Goal: Transaction & Acquisition: Purchase product/service

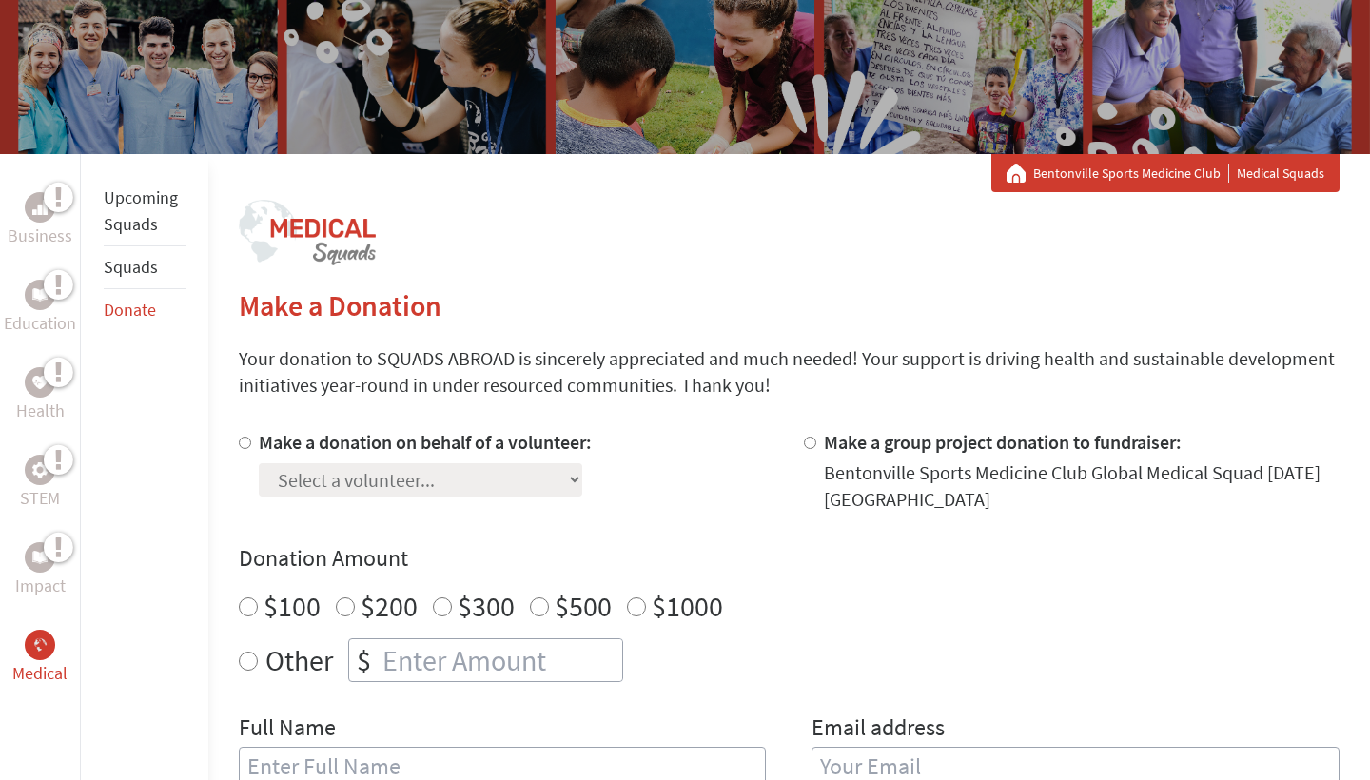
scroll to position [206, 0]
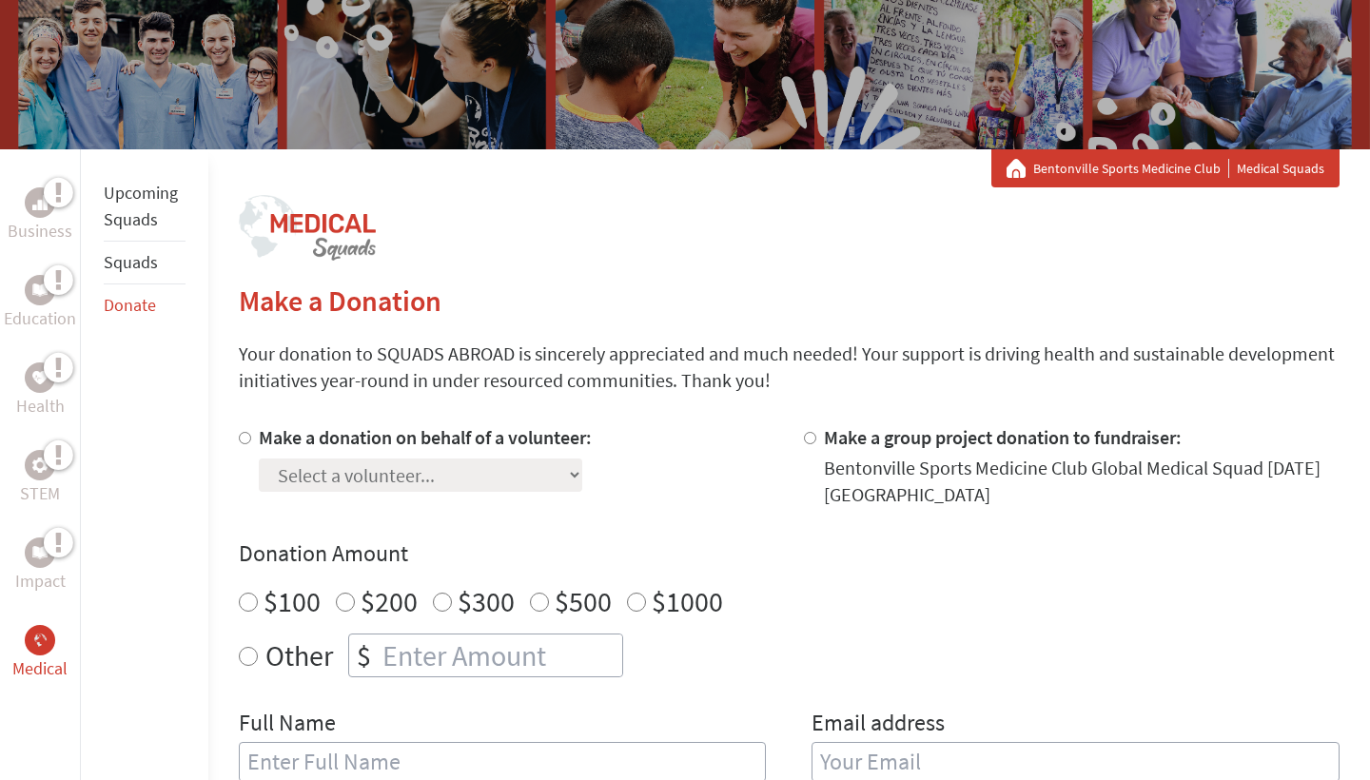
click at [381, 437] on label "Make a donation on behalf of a volunteer:" at bounding box center [425, 437] width 333 height 24
click at [251, 437] on input "Make a donation on behalf of a volunteer:" at bounding box center [245, 438] width 12 height 12
radio input "true"
select select "0DE5E520-8301-11F0-9E6E-42010A400005"
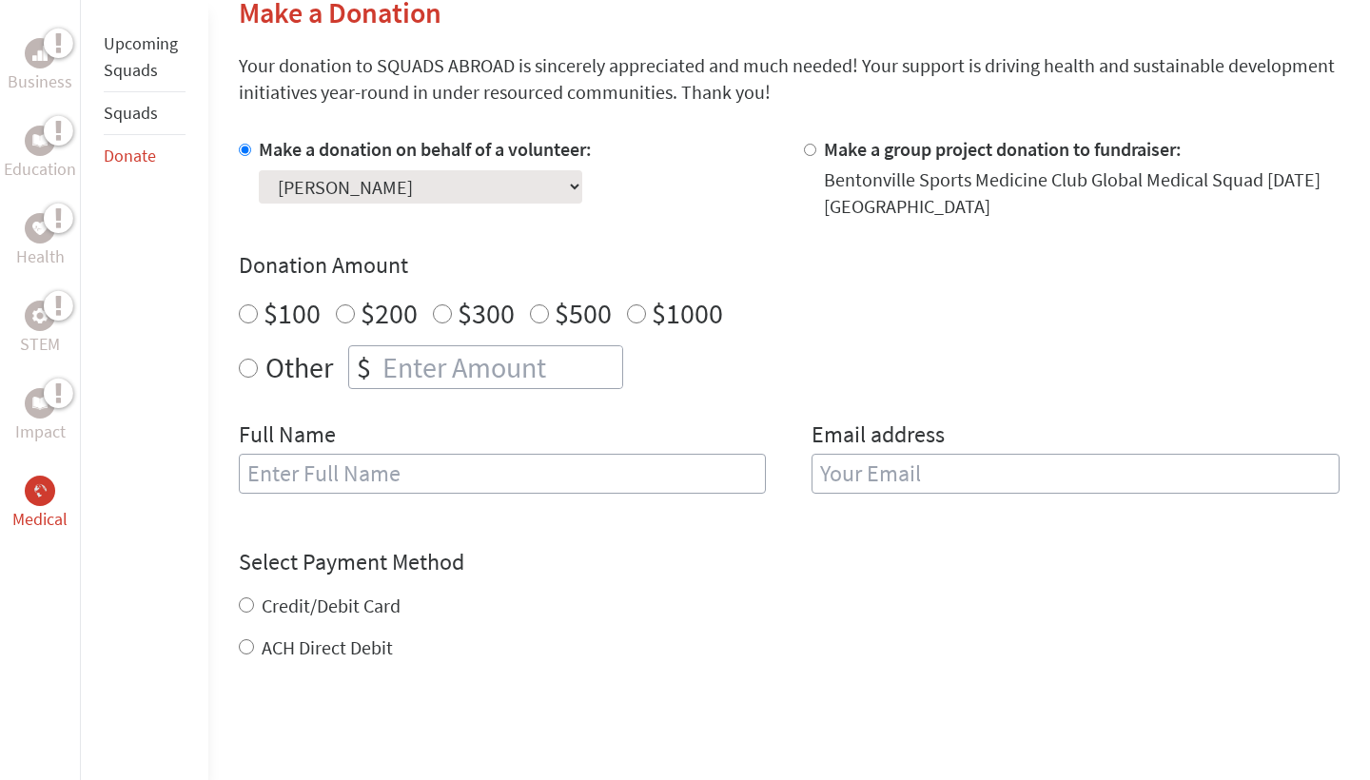
scroll to position [509, 0]
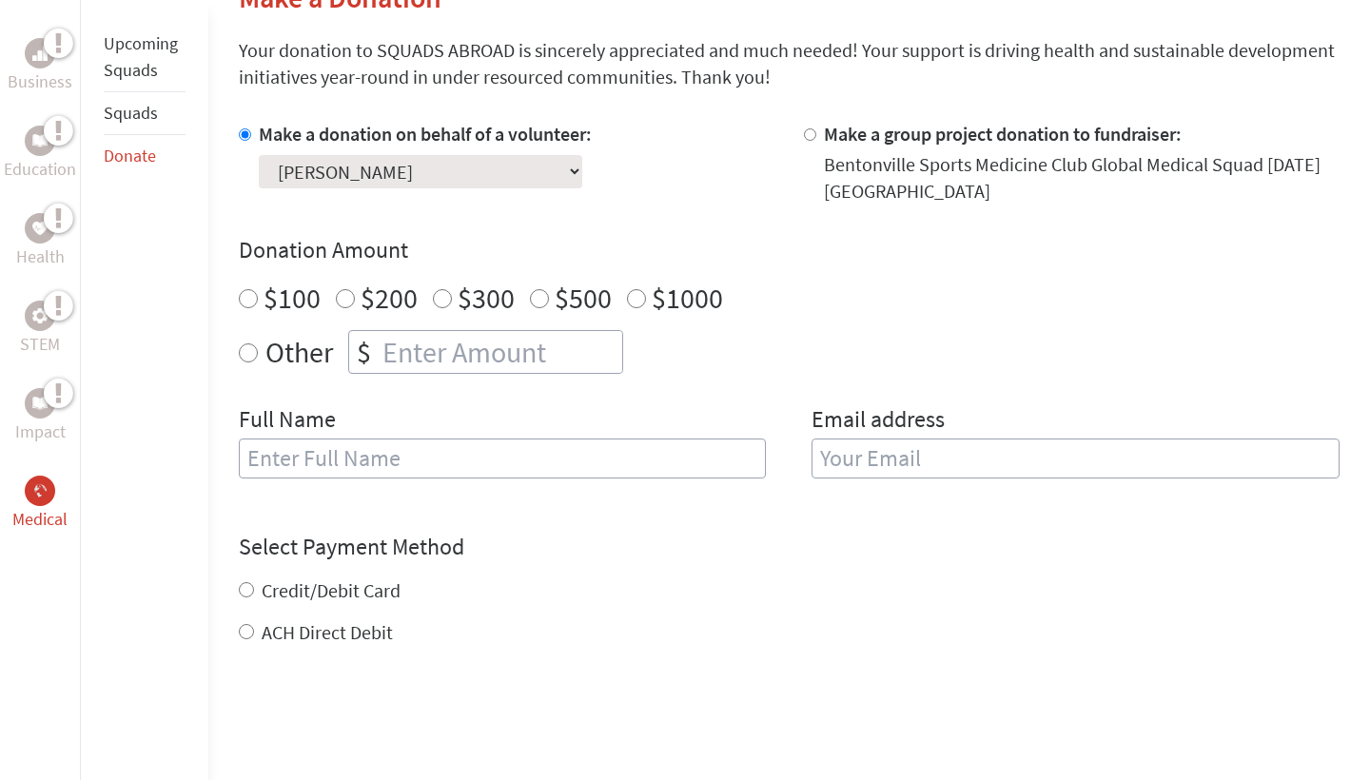
click at [536, 464] on input "text" at bounding box center [503, 459] width 528 height 40
type input "[PERSON_NAME]"
click at [924, 451] on input "email" at bounding box center [1076, 459] width 528 height 40
type input "mayceeshumway@bentonvillek12.org"
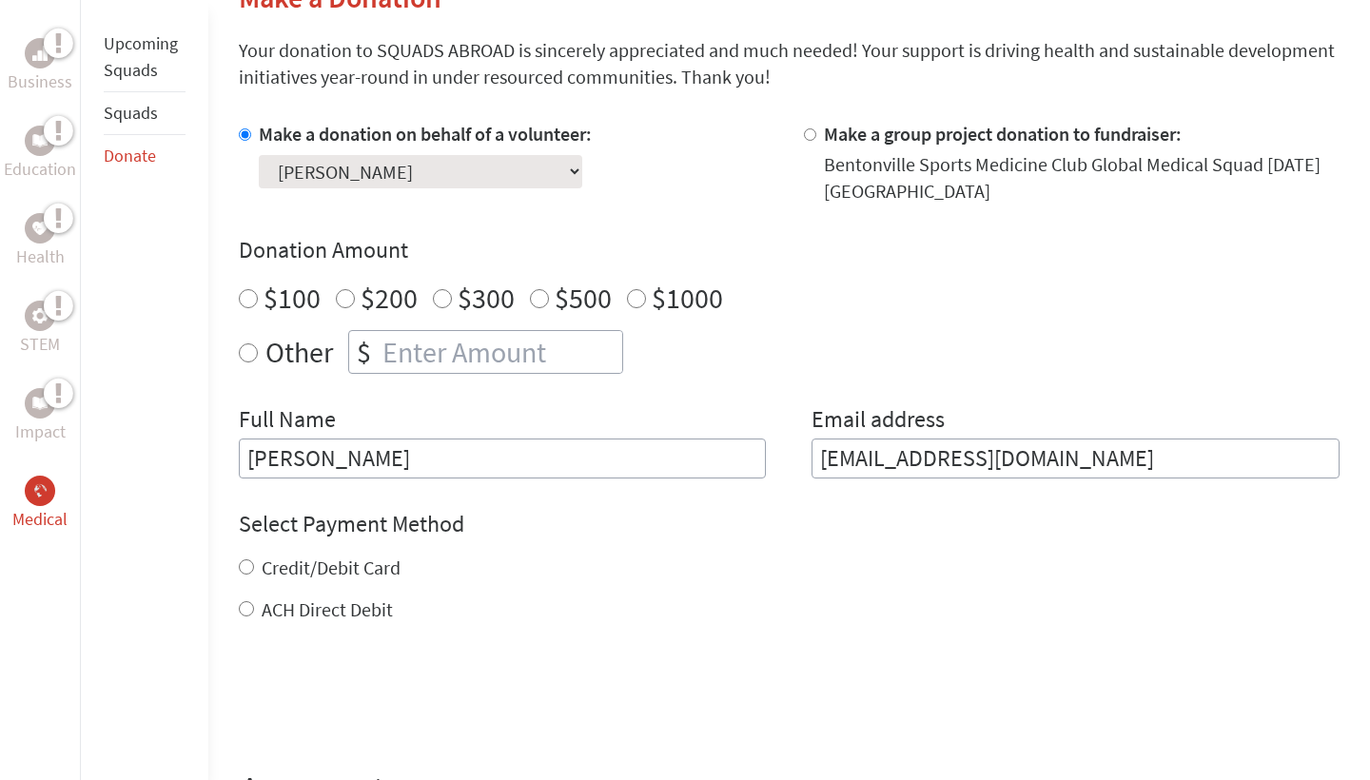
click at [585, 528] on form "Make a donation on behalf of a volunteer: Select a volunteer... Alyssa Long Bre…" at bounding box center [789, 487] width 1101 height 733
click at [384, 572] on label "Credit/Debit Card" at bounding box center [331, 568] width 139 height 24
click at [254, 572] on input "Credit/Debit Card" at bounding box center [246, 567] width 15 height 15
radio input "true"
click at [697, 537] on h4 "Select Payment Method" at bounding box center [789, 524] width 1101 height 30
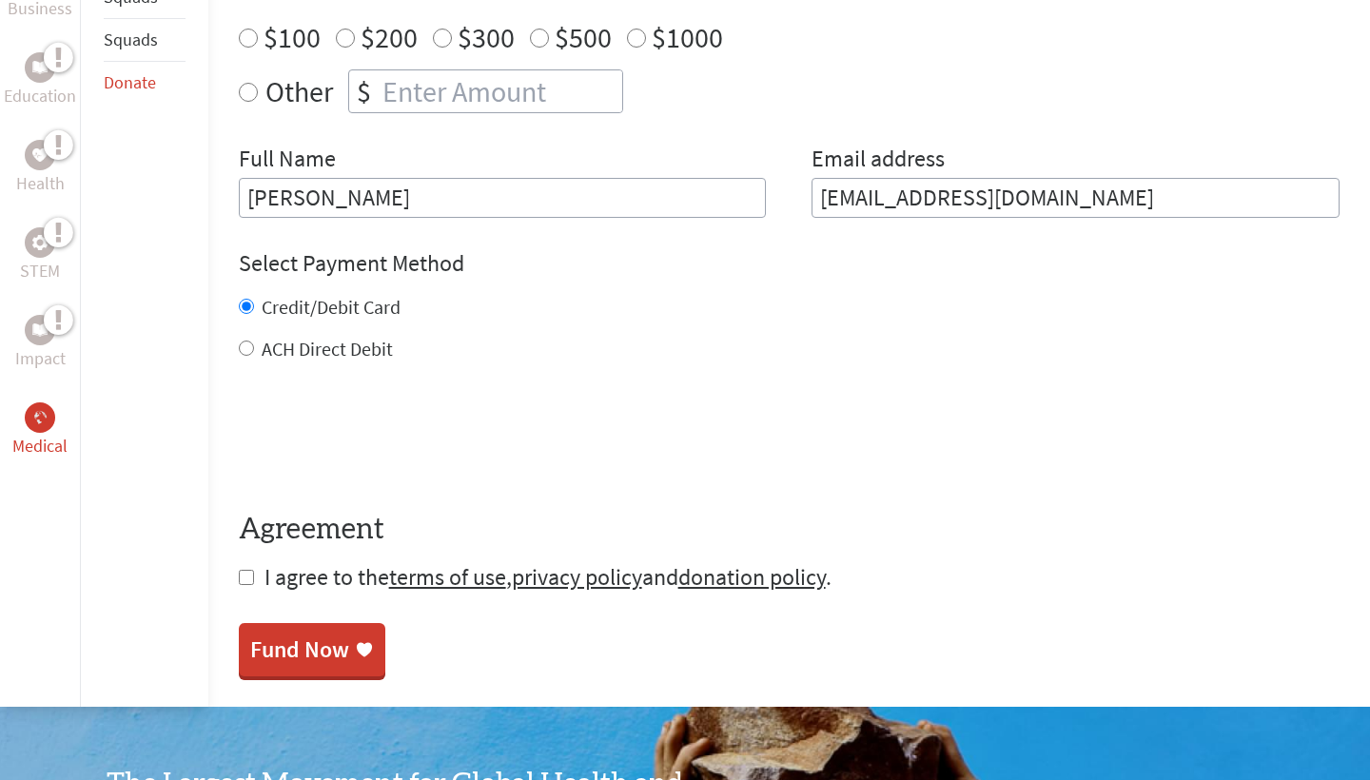
scroll to position [773, 0]
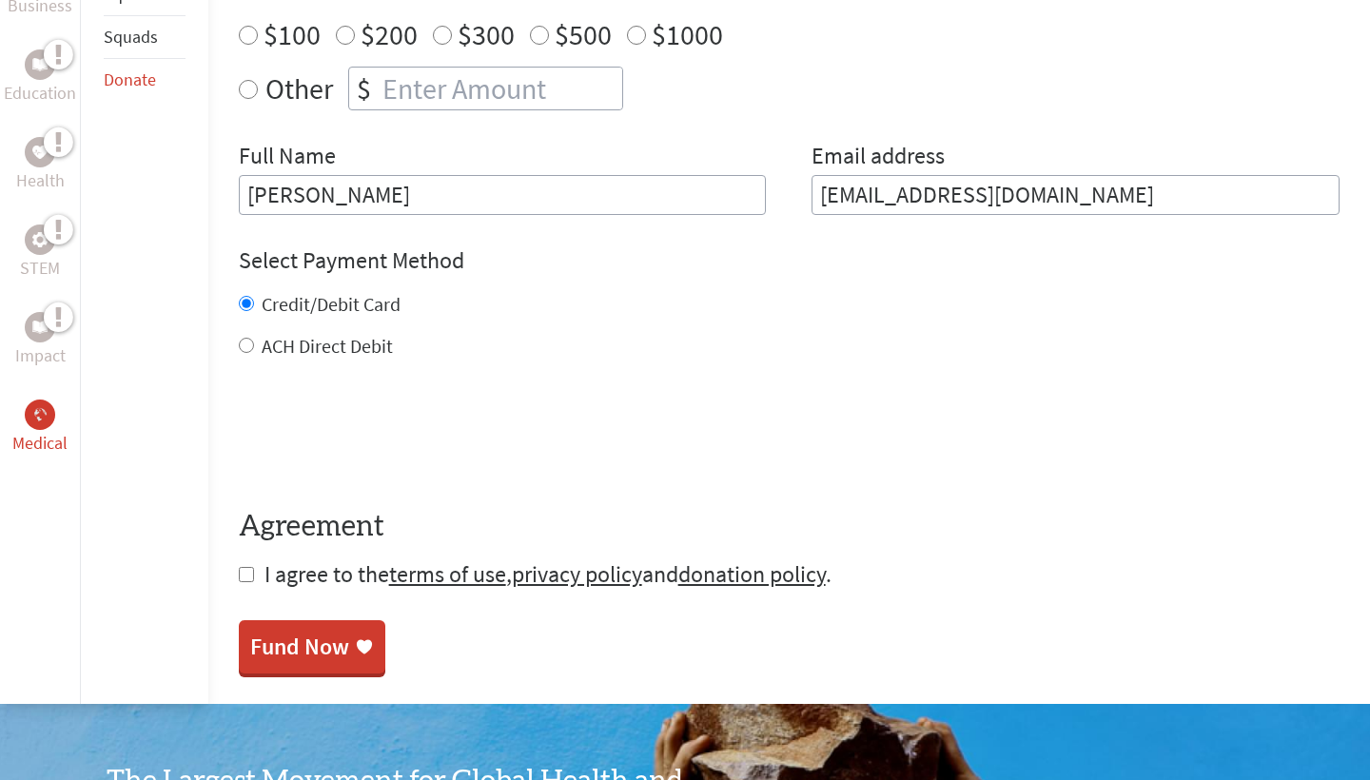
click at [245, 582] on input "checkbox" at bounding box center [246, 574] width 15 height 15
checkbox input "true"
radio input "true"
click at [491, 99] on input "number" at bounding box center [501, 89] width 244 height 42
type input "750"
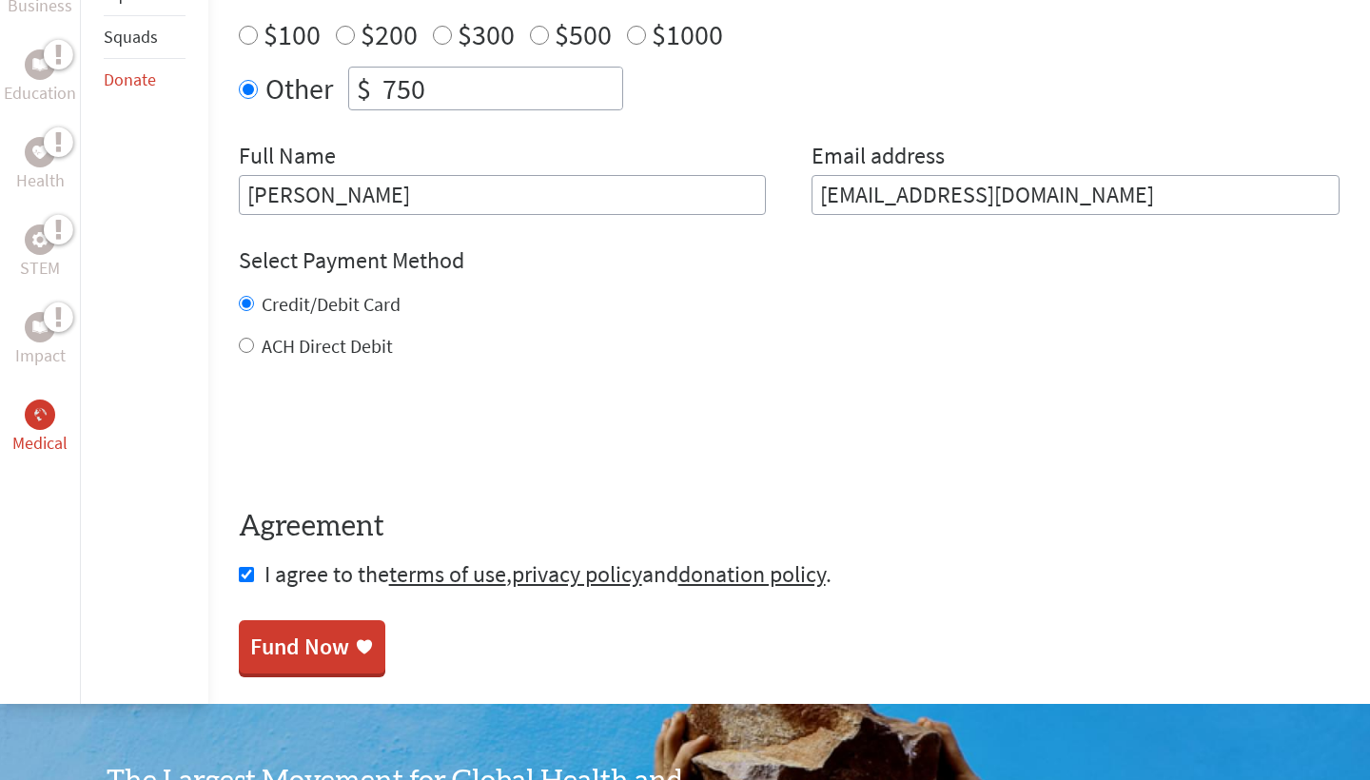
click at [299, 635] on section "Make a Donation Your donation to SQUADS ABROAD is sincerely appreciated and muc…" at bounding box center [789, 194] width 1101 height 957
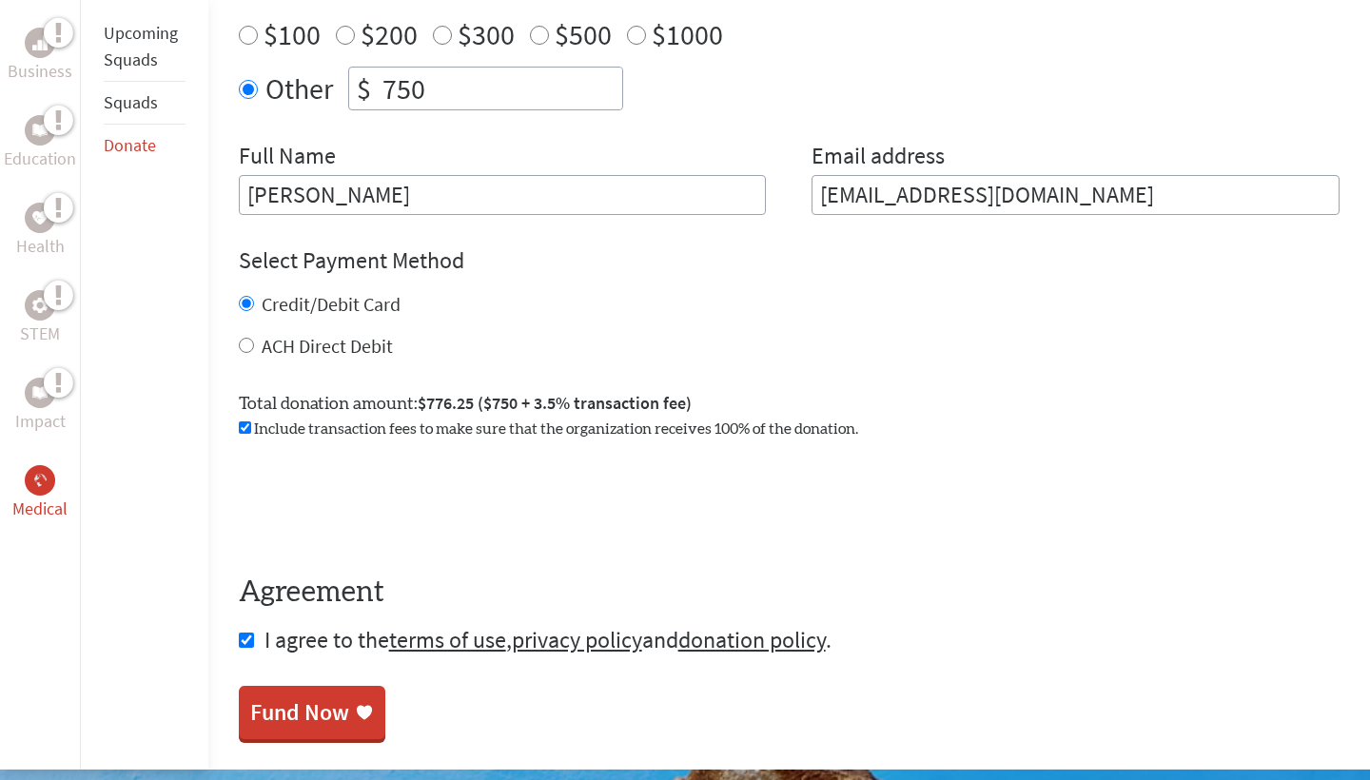
click at [560, 440] on div "Include transaction fees to make sure that the organization receives 100% of th…" at bounding box center [789, 429] width 1101 height 23
click at [245, 434] on input "checkbox" at bounding box center [245, 428] width 12 height 12
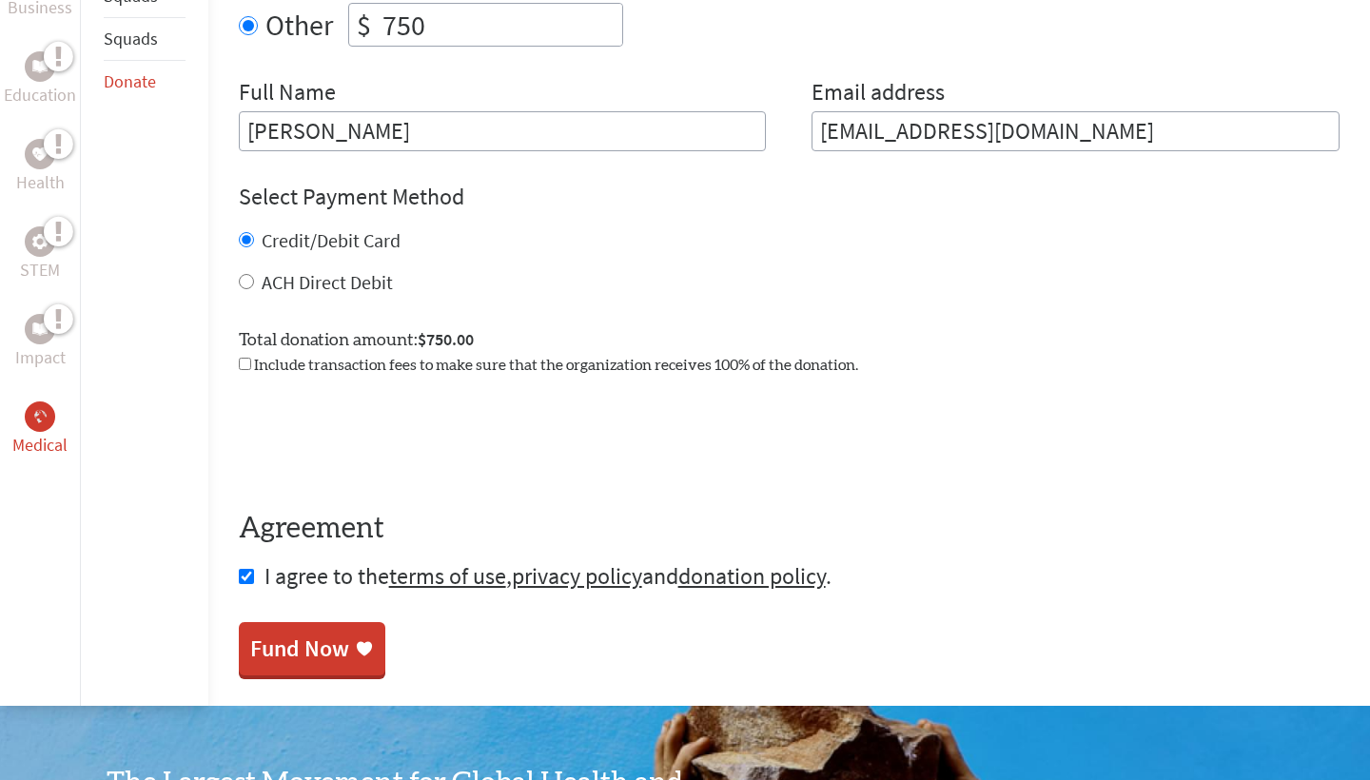
scroll to position [837, 0]
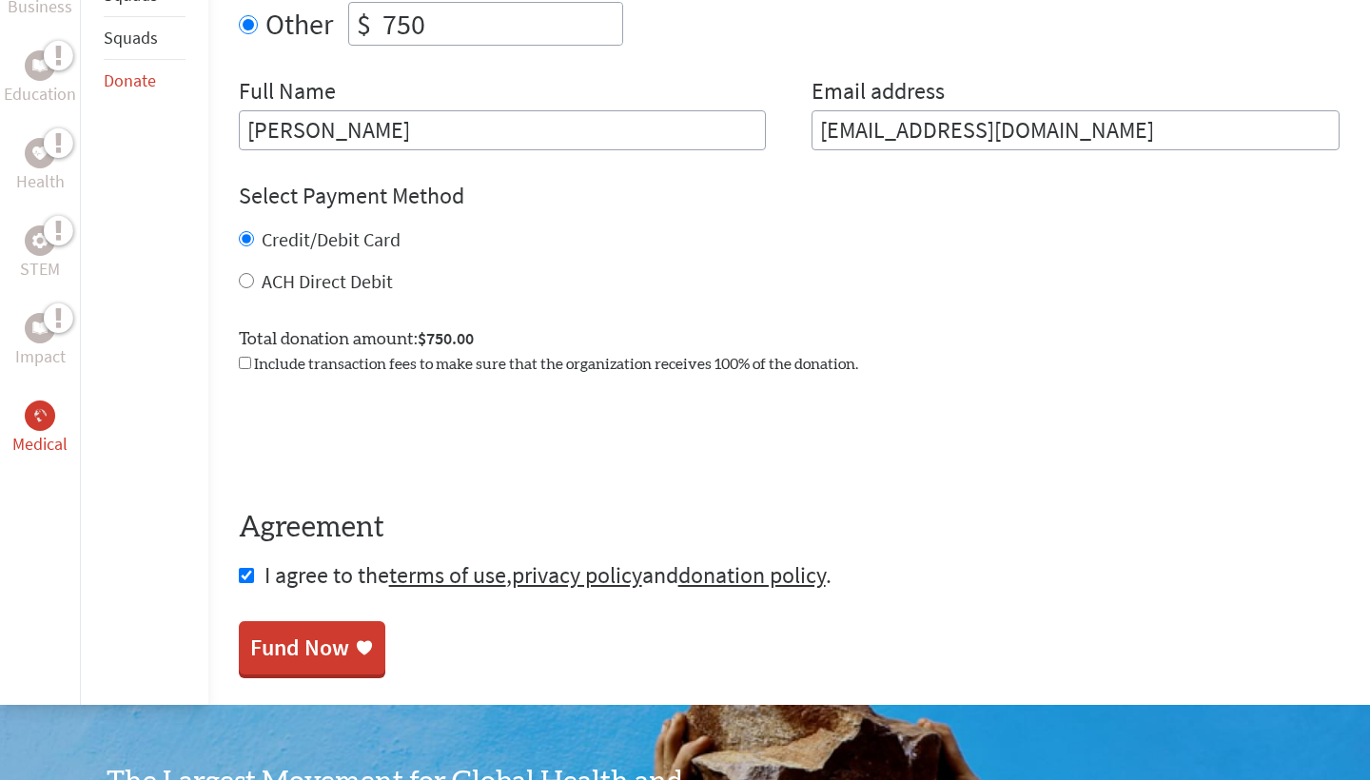
click at [410, 367] on span "Include transaction fees to make sure that the organization receives 100% of th…" at bounding box center [556, 364] width 604 height 15
click at [342, 366] on span "Include transaction fees to make sure that the organization receives 100% of th…" at bounding box center [556, 364] width 604 height 15
click at [244, 365] on input "checkbox" at bounding box center [245, 363] width 12 height 12
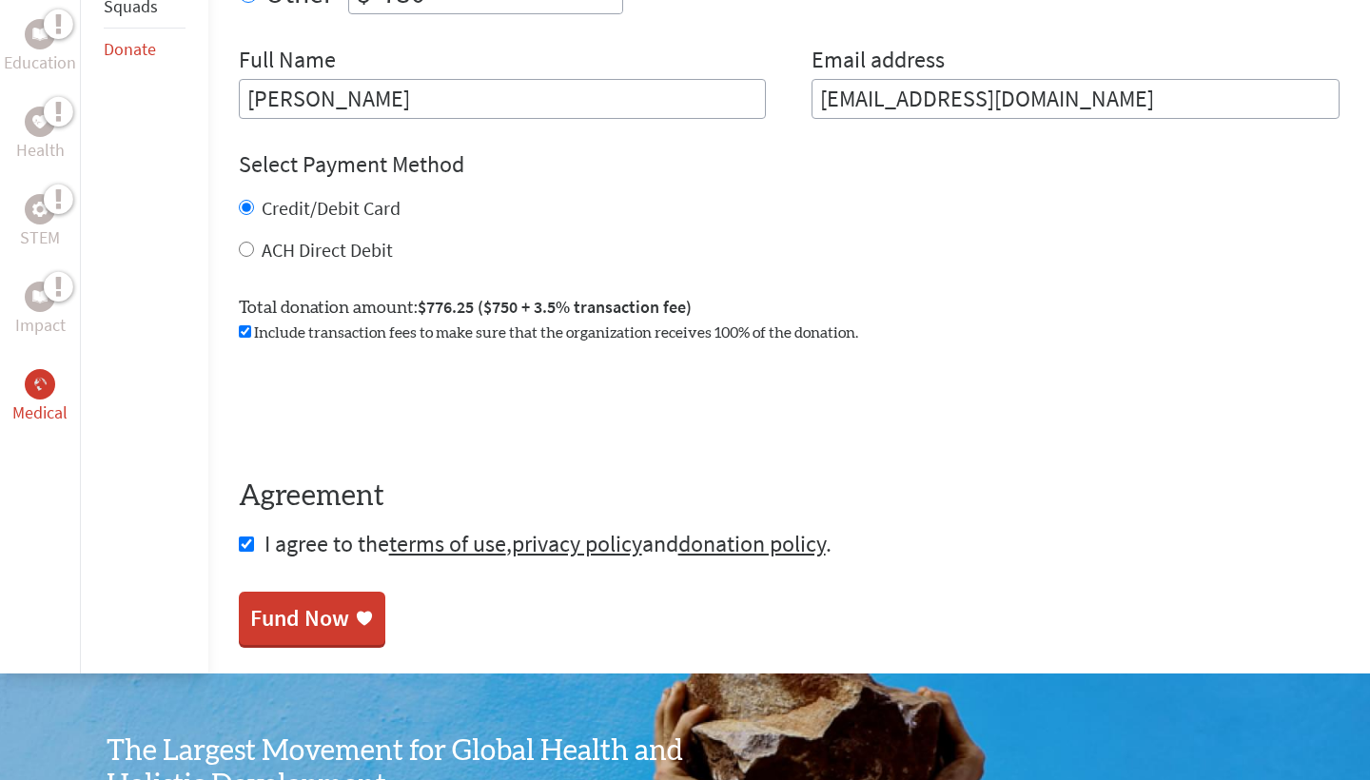
scroll to position [892, 0]
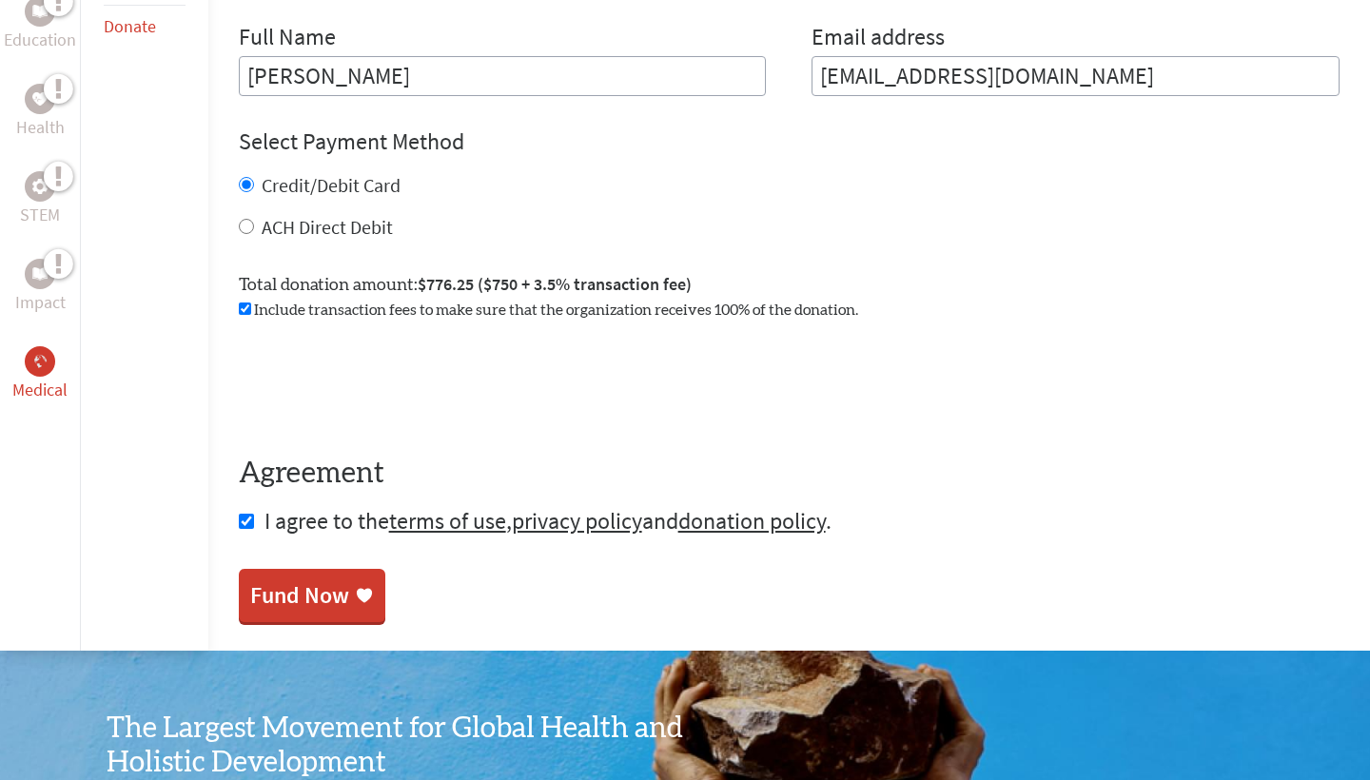
click at [329, 595] on div "Fund Now" at bounding box center [299, 596] width 99 height 30
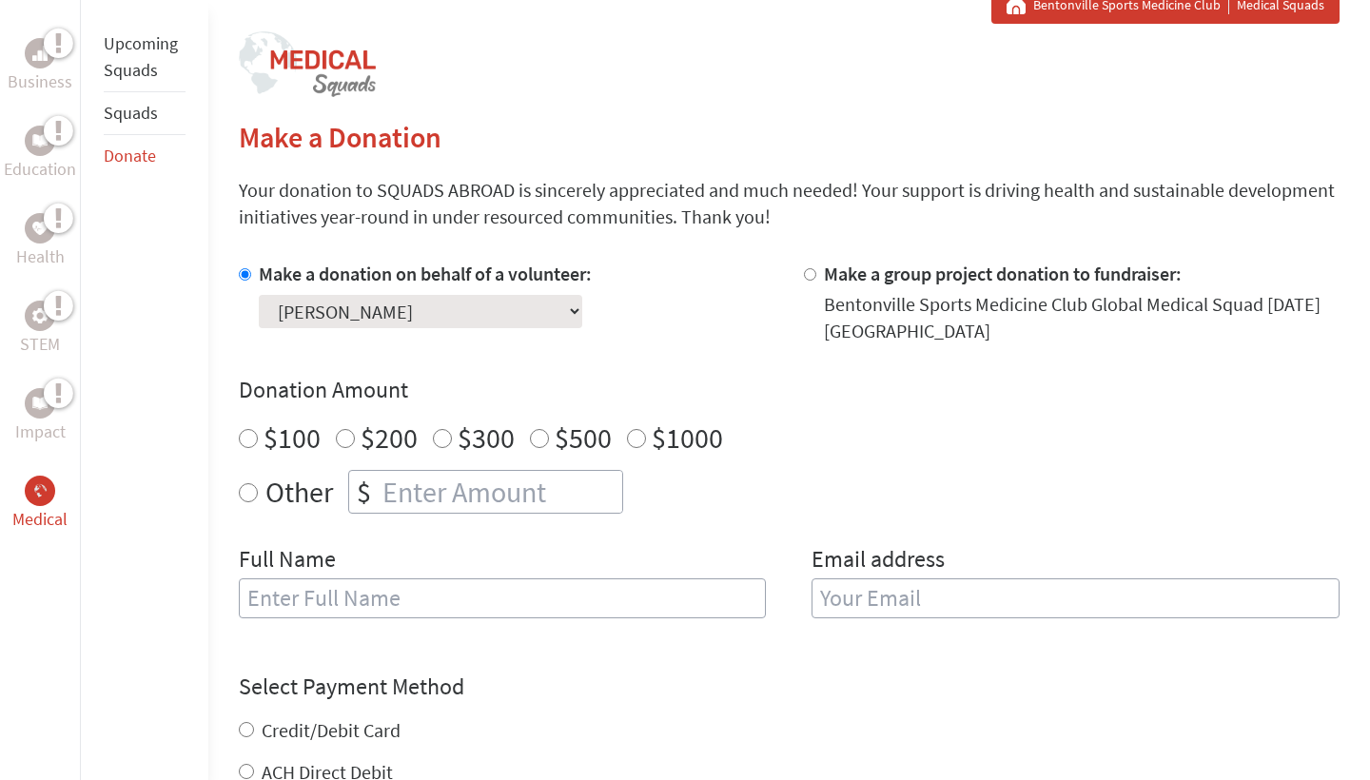
radio input "true"
click at [529, 487] on input "number" at bounding box center [501, 492] width 244 height 42
type input "760"
type input "[PERSON_NAME]"
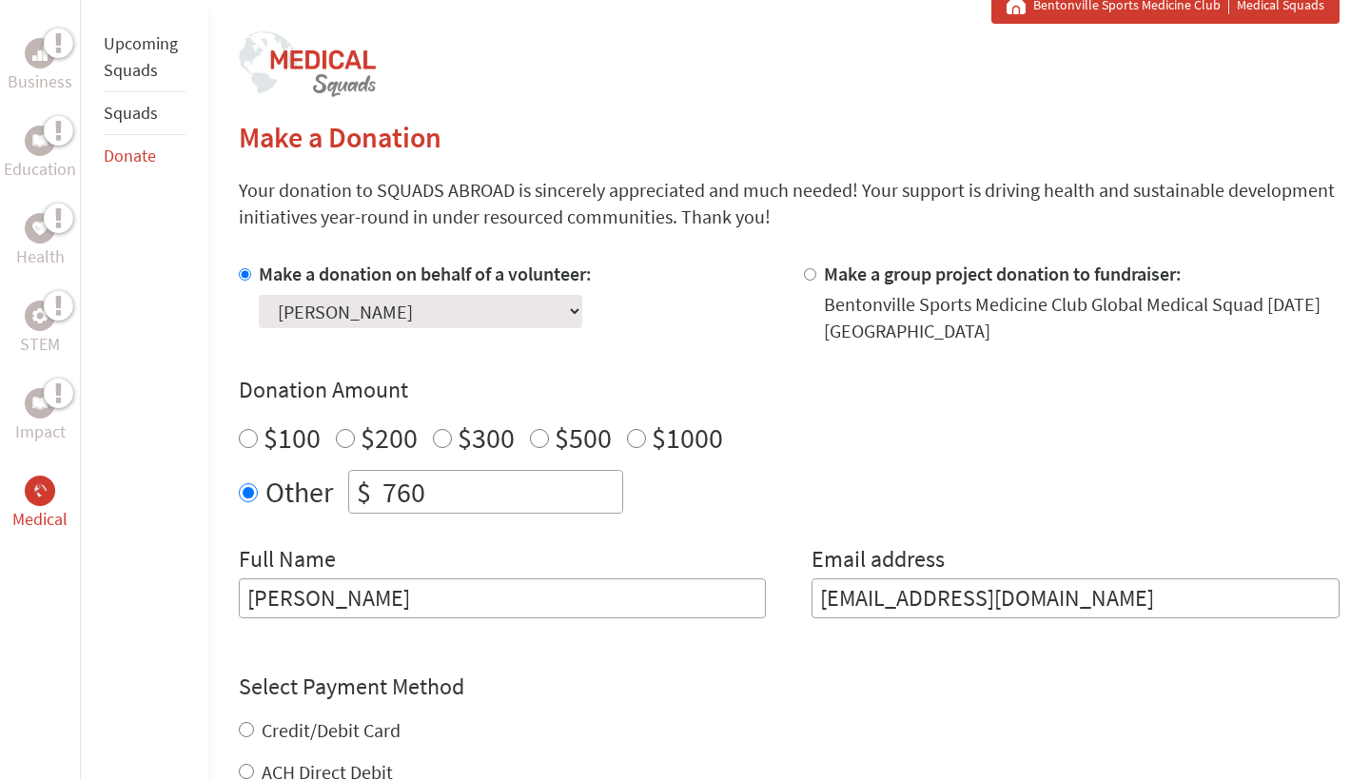
type input "mayceeshumway@gmail.com"
click at [994, 510] on div "Other $ 760" at bounding box center [789, 492] width 1101 height 44
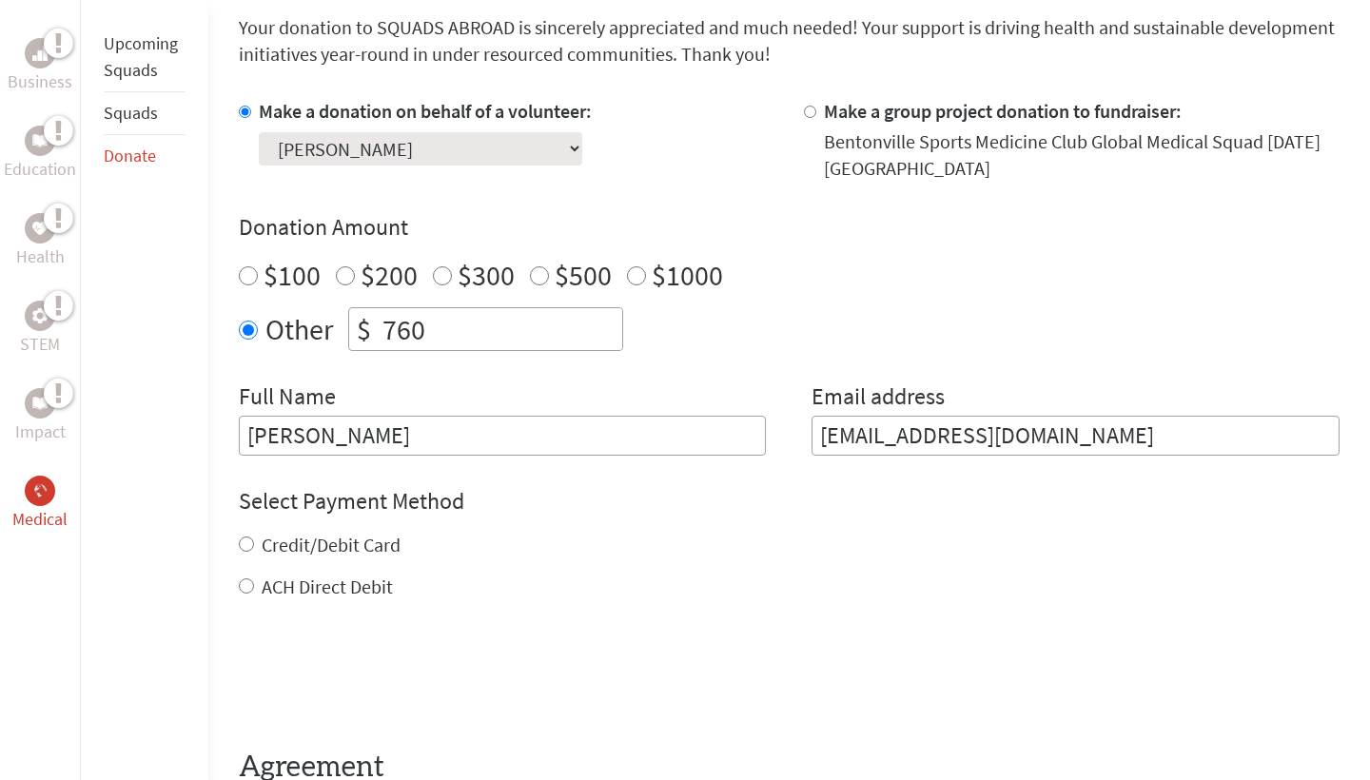
scroll to position [588, 0]
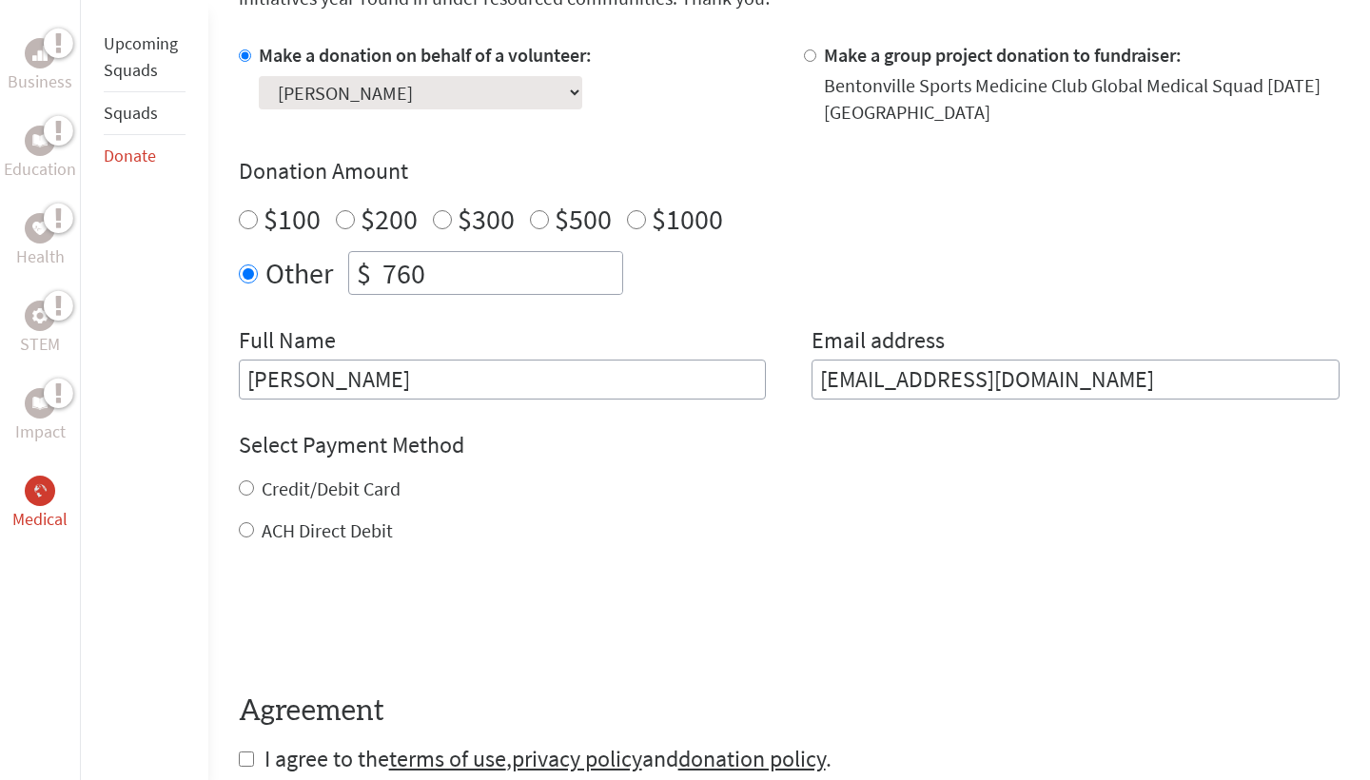
click at [383, 487] on label "Credit/Debit Card" at bounding box center [331, 489] width 139 height 24
click at [254, 487] on input "Credit/Debit Card" at bounding box center [246, 488] width 15 height 15
radio input "true"
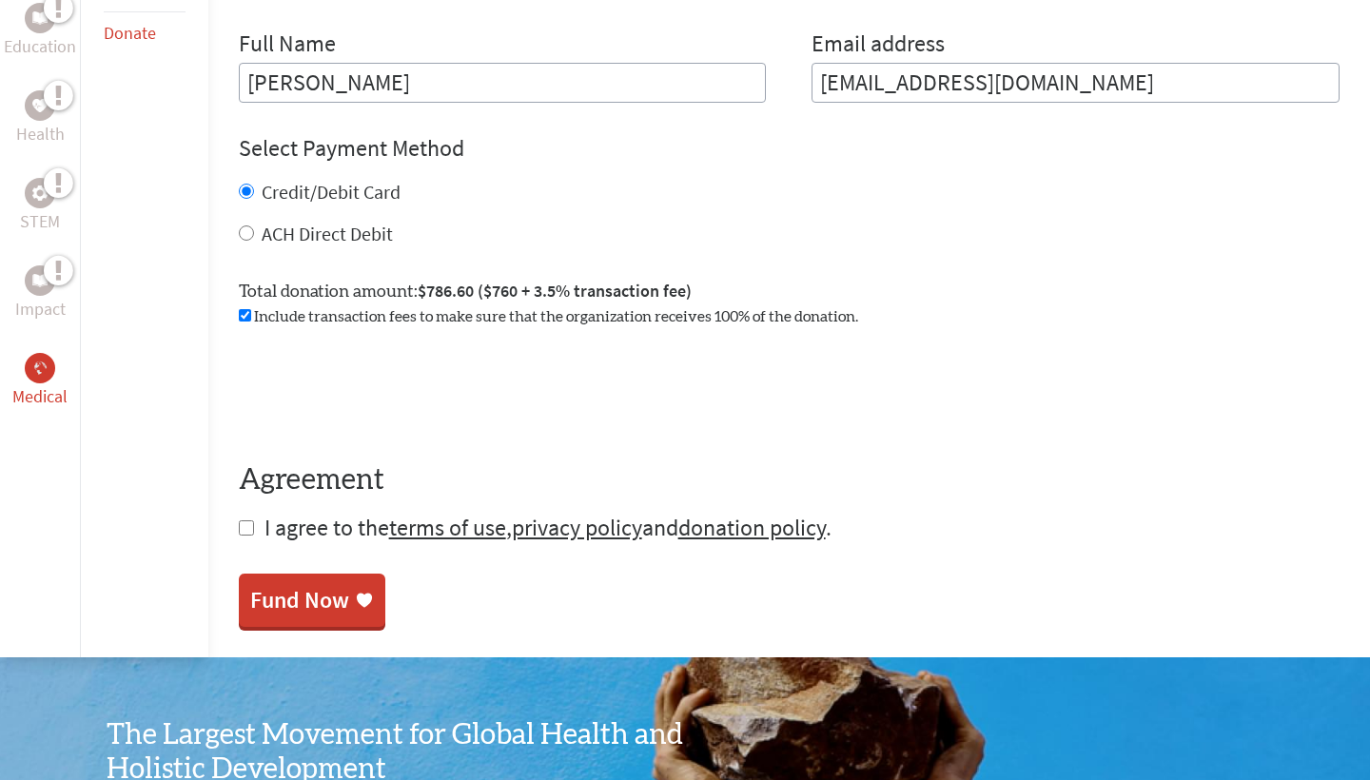
scroll to position [886, 0]
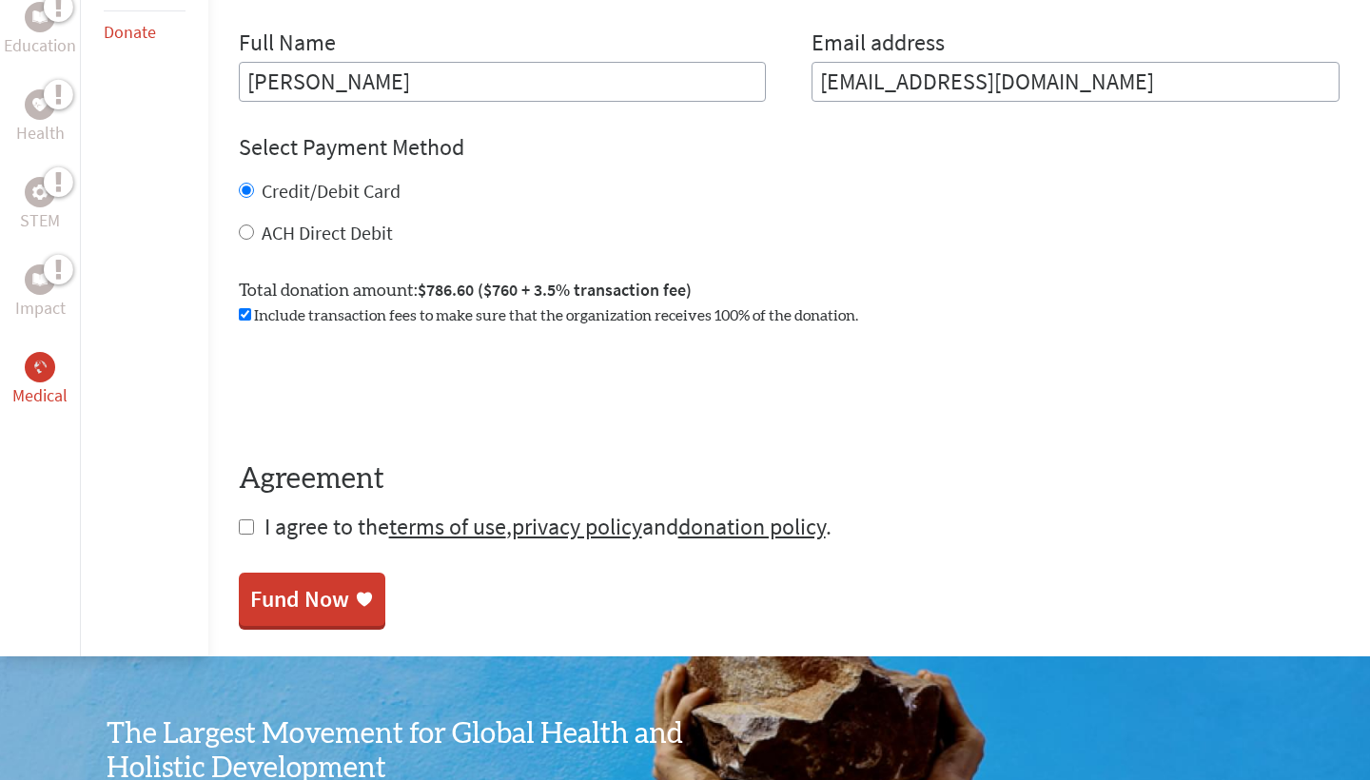
click at [356, 534] on span "I agree to the terms of use , privacy policy and donation policy ." at bounding box center [548, 527] width 567 height 30
click at [246, 532] on input "checkbox" at bounding box center [246, 527] width 15 height 15
checkbox input "true"
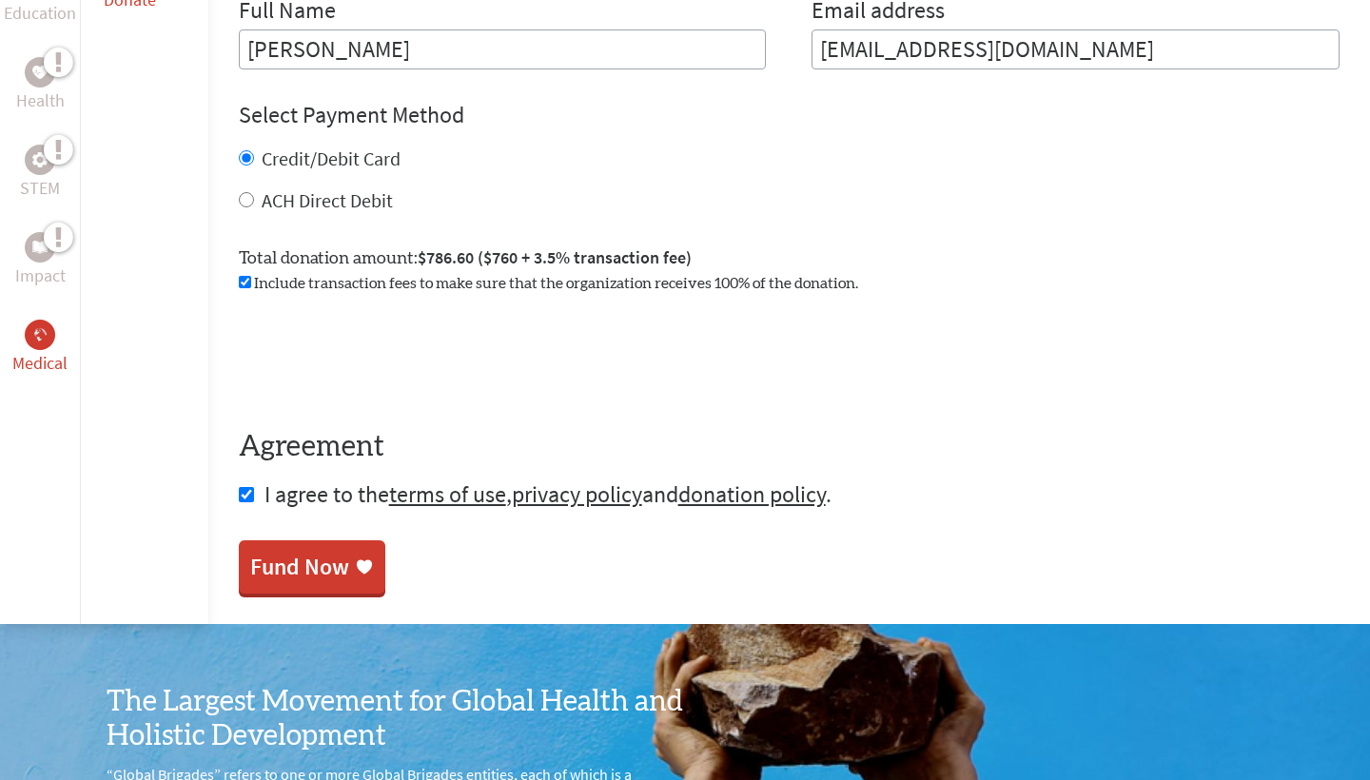
scroll to position [919, 0]
click at [335, 581] on div "Fund Now" at bounding box center [299, 568] width 99 height 30
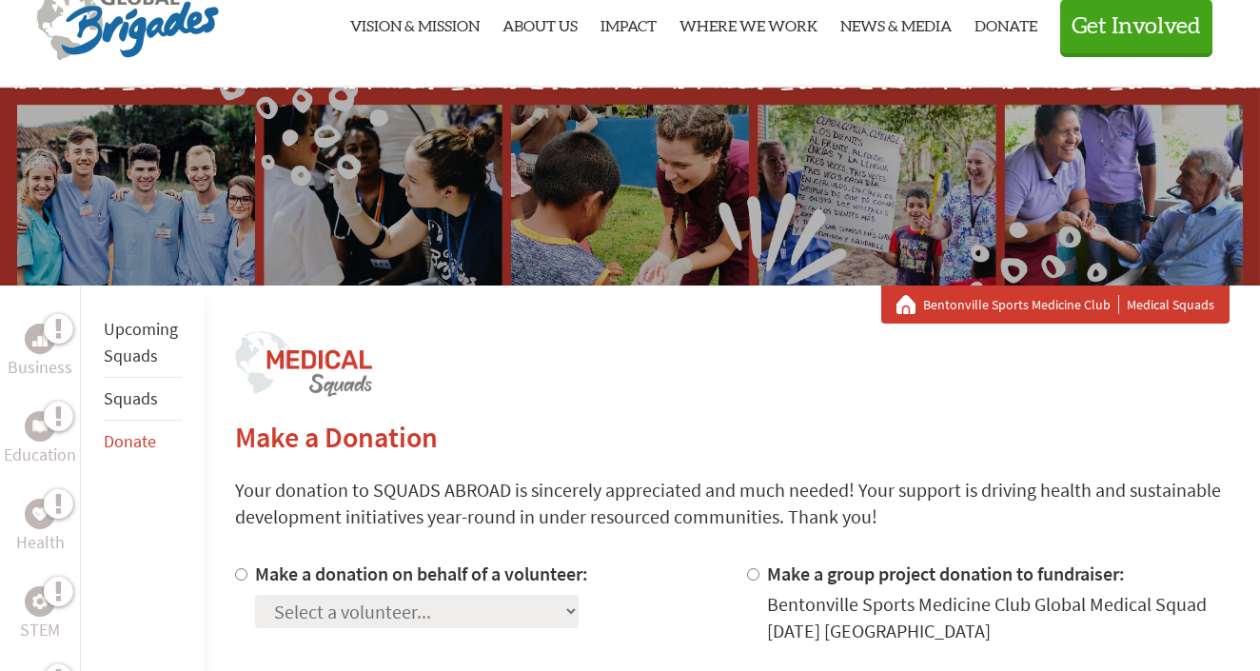
scroll to position [66, 0]
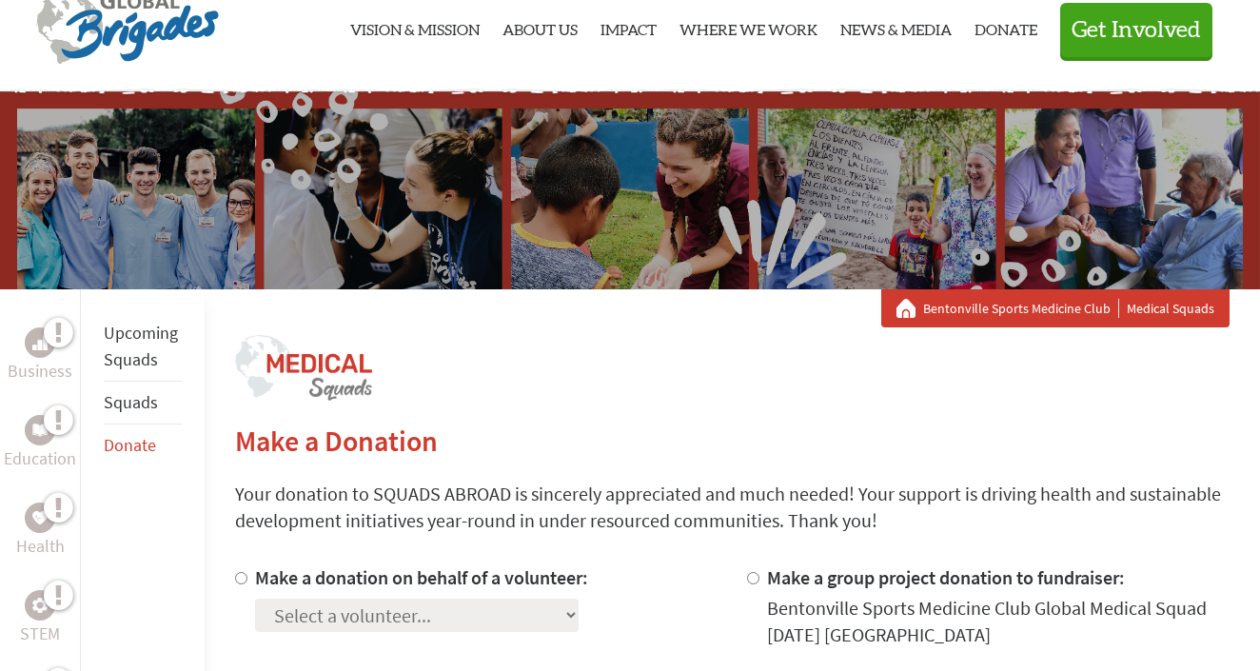
click at [144, 405] on link "Squads" at bounding box center [131, 402] width 54 height 22
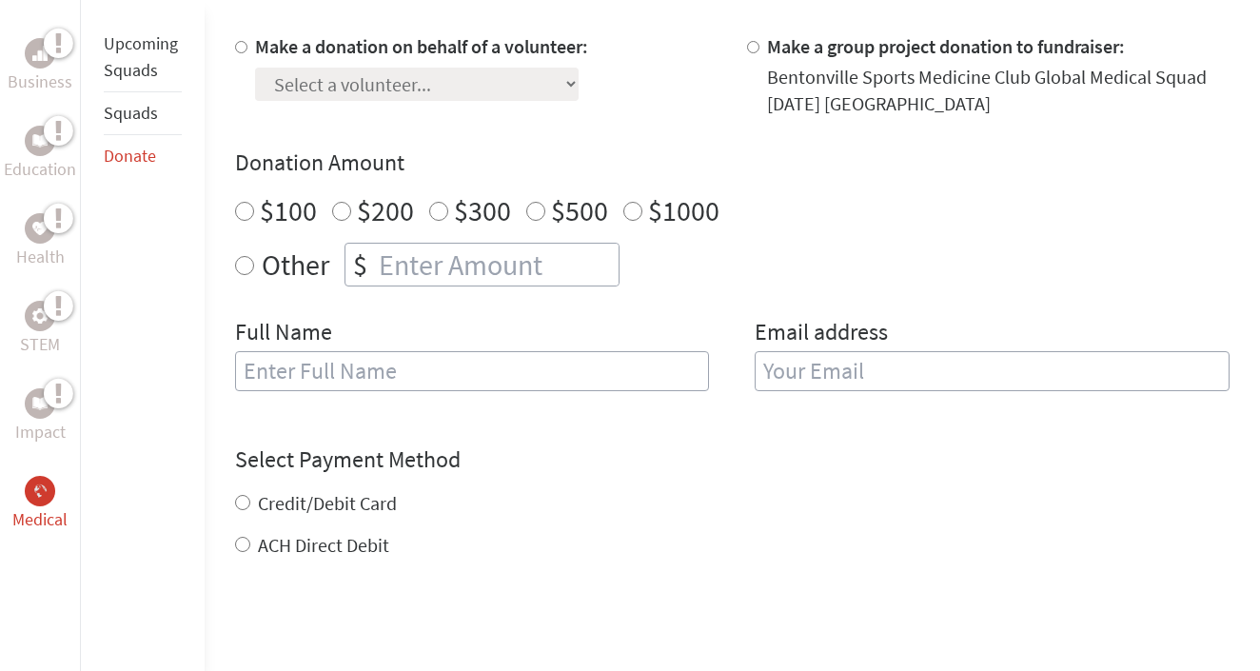
scroll to position [589, 0]
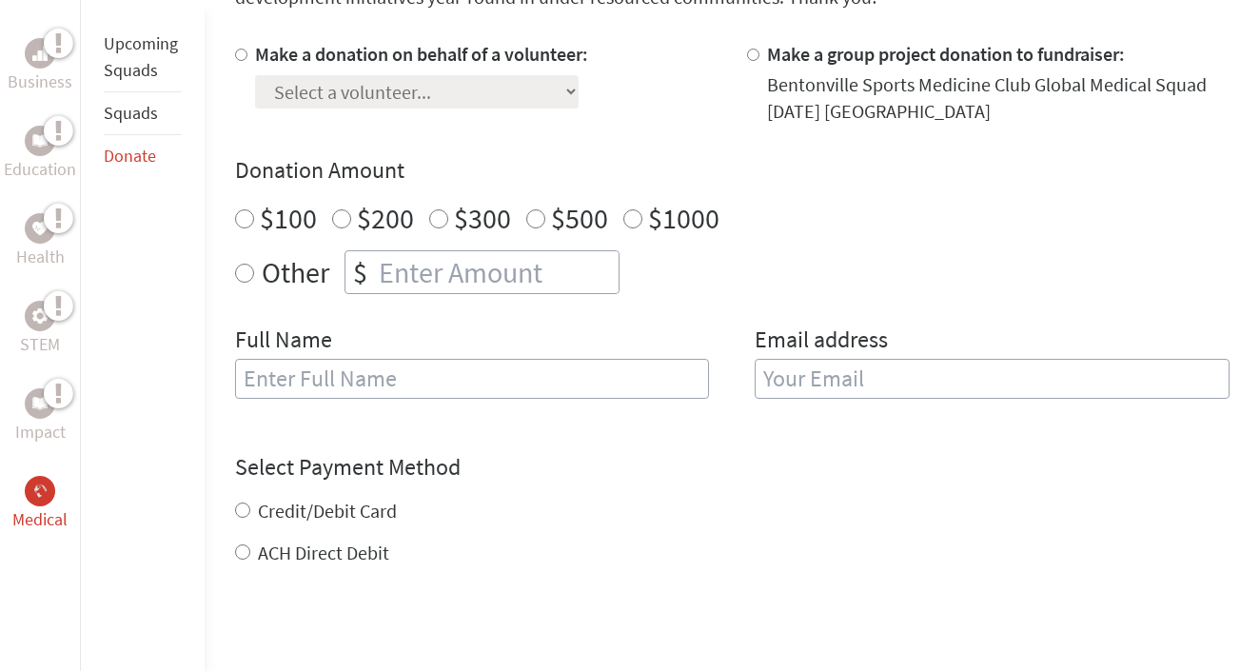
click at [144, 112] on link "Squads" at bounding box center [131, 113] width 54 height 22
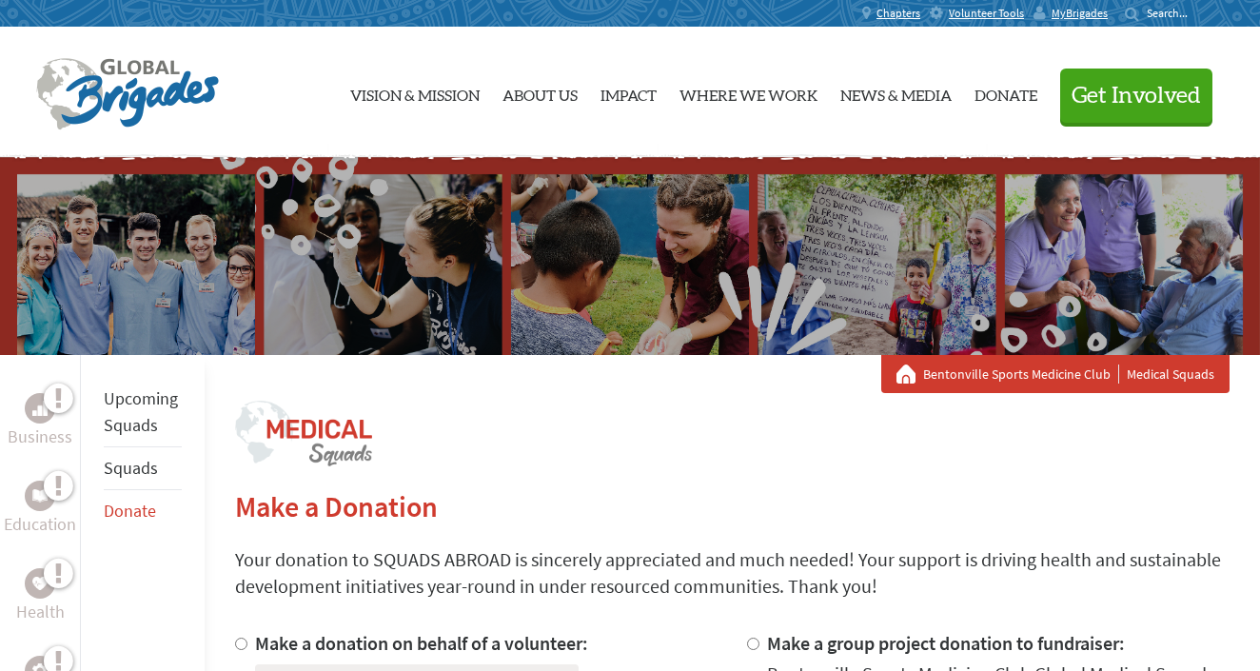
click at [127, 472] on link "Squads" at bounding box center [131, 468] width 54 height 22
